Goal: Use online tool/utility: Utilize a website feature to perform a specific function

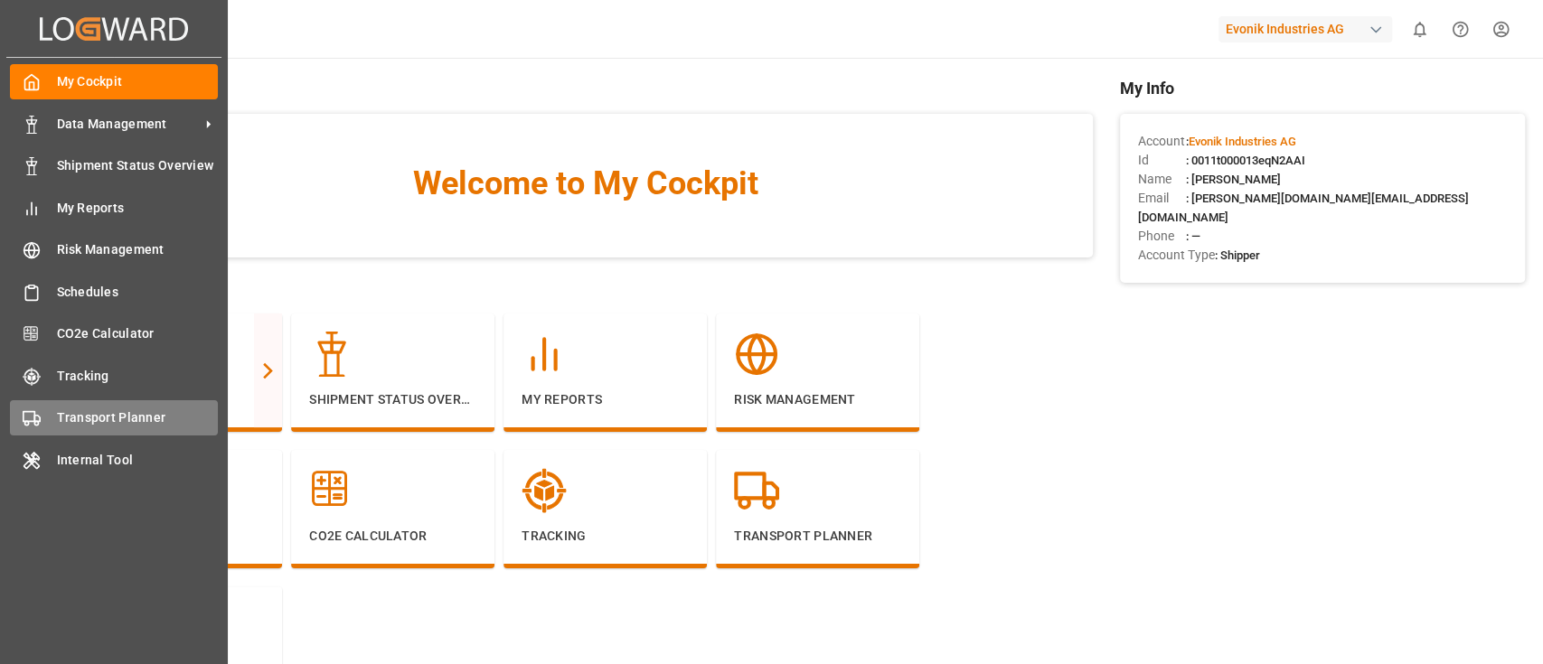
click at [111, 419] on span "Transport Planner" at bounding box center [138, 418] width 162 height 19
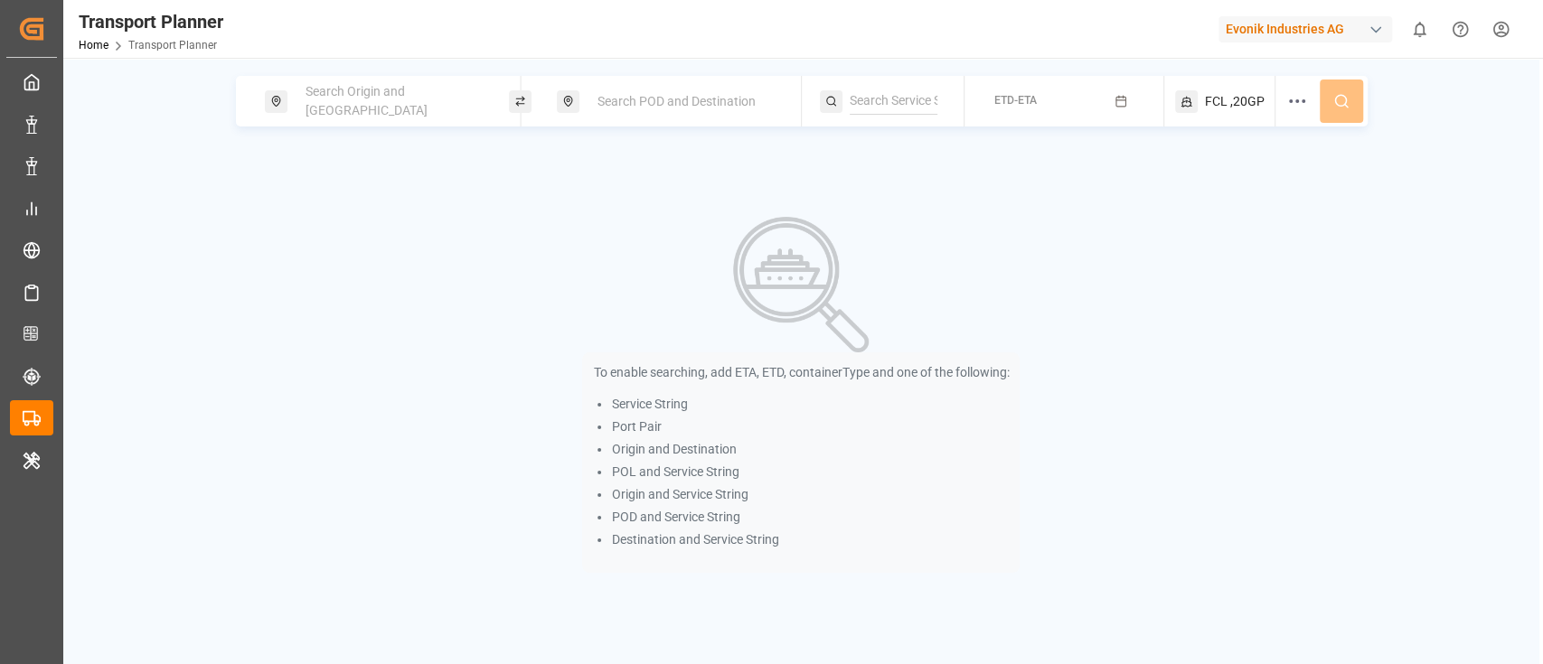
click at [1288, 110] on icon at bounding box center [1297, 101] width 22 height 22
click at [1461, 190] on div "Search Origin and POL Search POD and Destination ETD-ETA FCL ,20GP To enable se…" at bounding box center [801, 324] width 1476 height 497
click at [424, 106] on span "Search Origin and POL" at bounding box center [367, 100] width 122 height 33
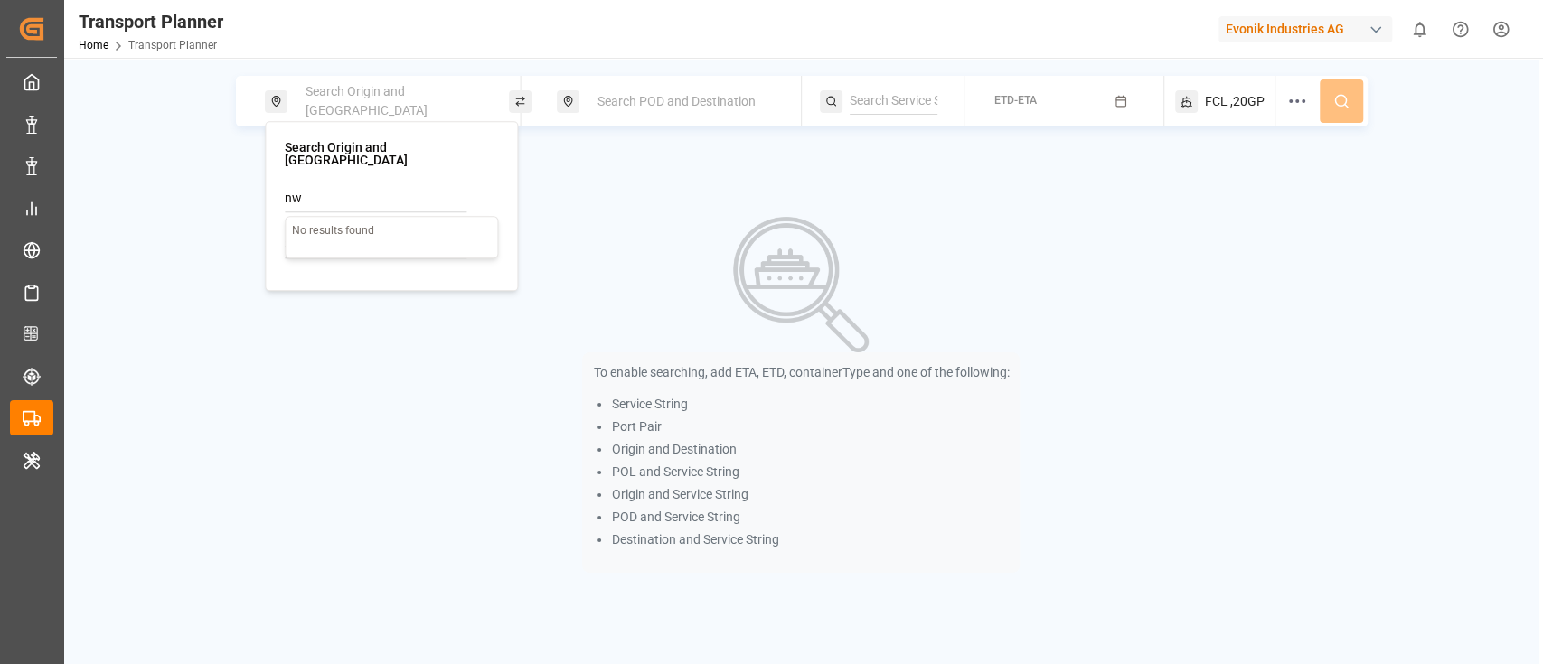
type input "n"
click at [372, 240] on input at bounding box center [376, 244] width 182 height 27
click at [354, 194] on input at bounding box center [376, 198] width 182 height 27
type input "nwc"
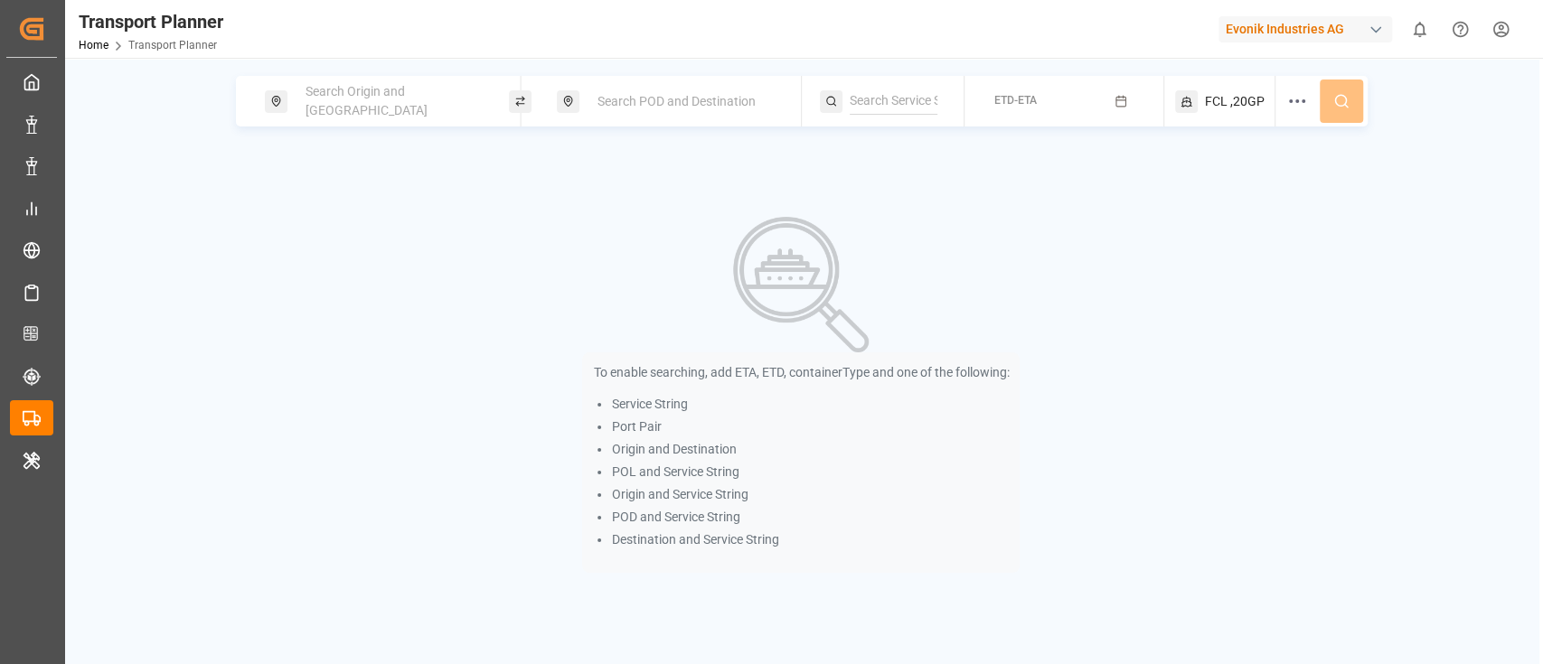
click at [781, 196] on div "Search Origin and POL Search POD and Destination ETD-ETA FCL ,20GP To enable se…" at bounding box center [801, 324] width 1476 height 497
click at [1313, 33] on div "Evonik Industries AG" at bounding box center [1306, 29] width 174 height 26
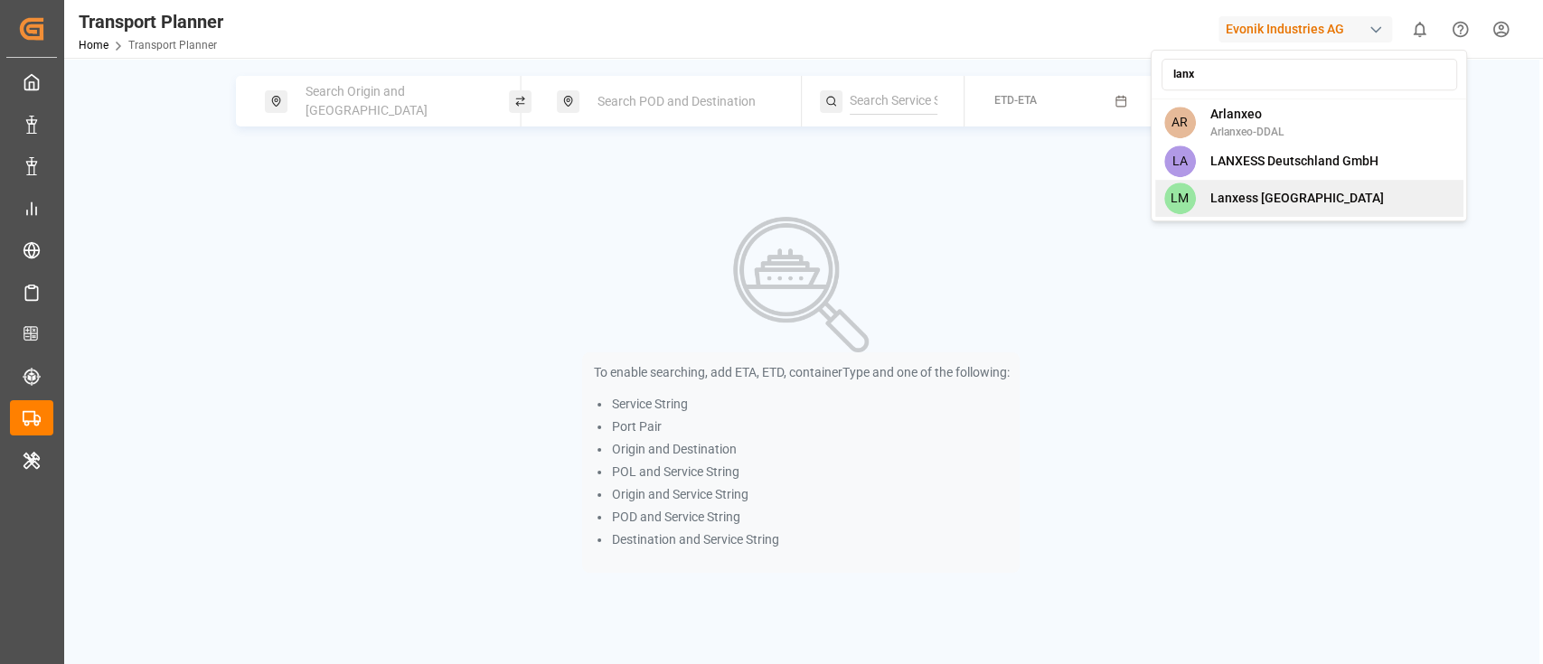
type input "lanx"
click at [1306, 193] on div "LM Lanxess Mexico" at bounding box center [1308, 198] width 308 height 37
